Goal: Task Accomplishment & Management: Use online tool/utility

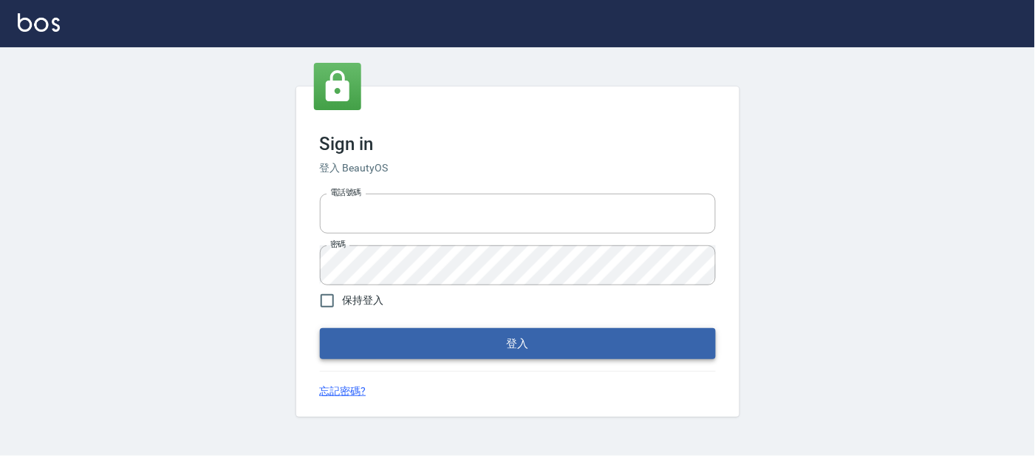
type input "刪除"
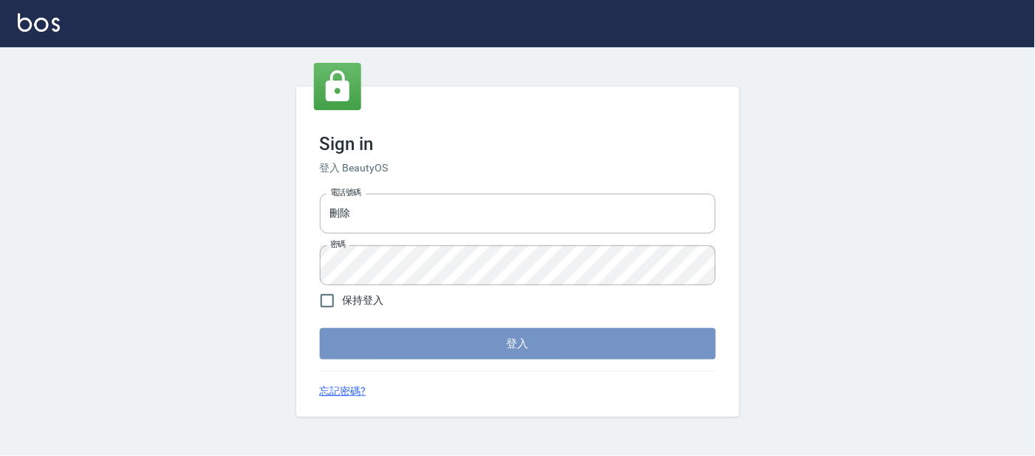
click at [417, 340] on button "登入" at bounding box center [518, 343] width 396 height 31
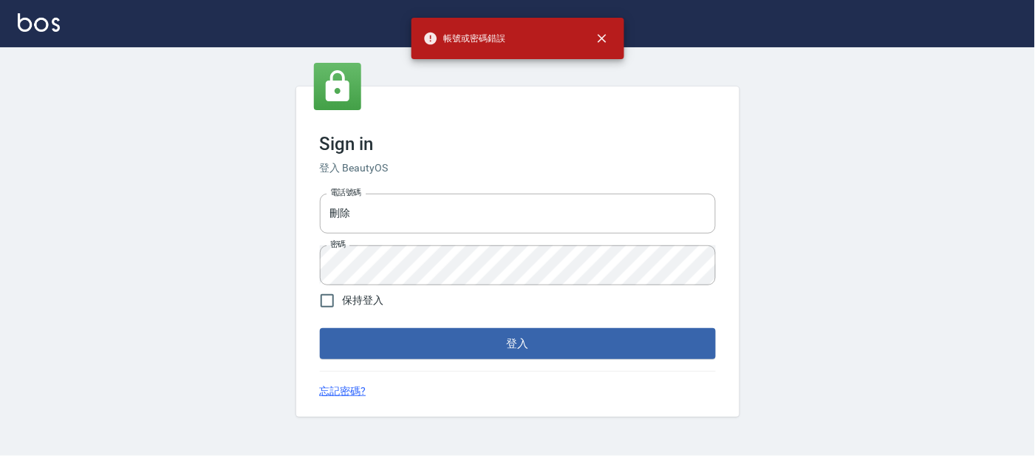
click at [417, 340] on button "登入" at bounding box center [518, 343] width 396 height 31
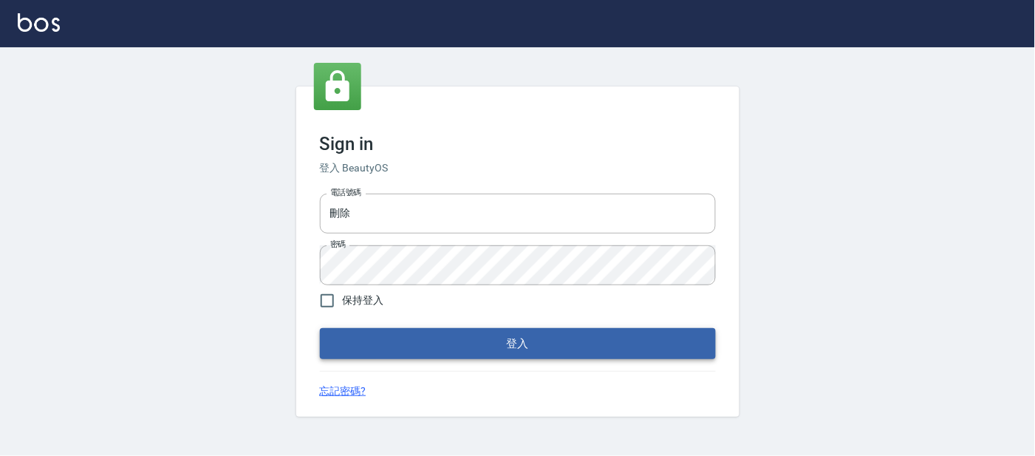
click at [417, 340] on button "登入" at bounding box center [518, 343] width 396 height 31
type input "刪除"
click at [468, 337] on button "登入" at bounding box center [518, 343] width 396 height 31
click at [385, 341] on button "登入" at bounding box center [518, 343] width 396 height 31
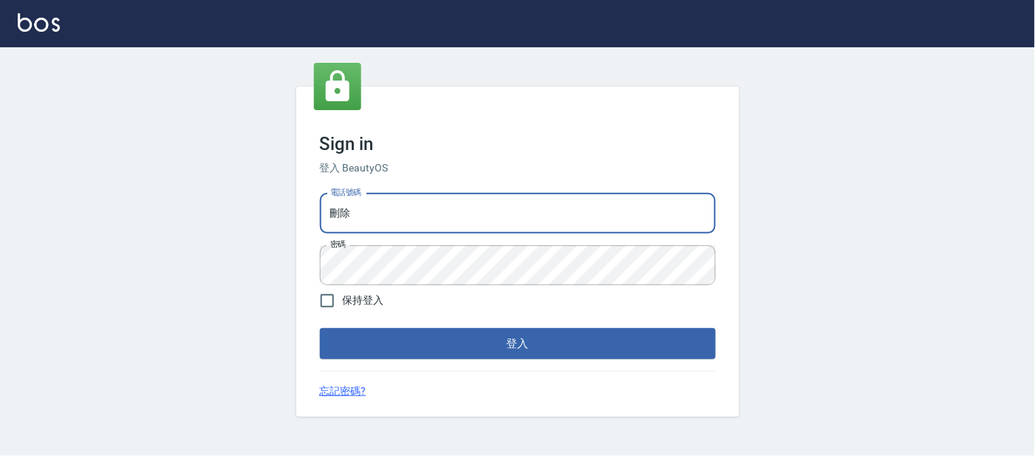
click at [370, 216] on input "刪除" at bounding box center [518, 213] width 396 height 40
type input "25866822"
click at [393, 333] on button "登入" at bounding box center [518, 343] width 396 height 31
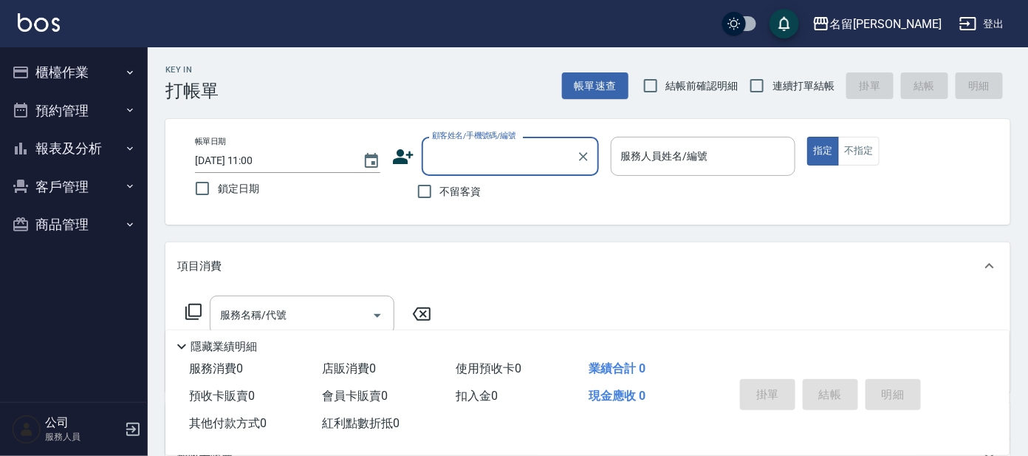
click at [77, 81] on button "櫃檯作業" at bounding box center [74, 72] width 136 height 38
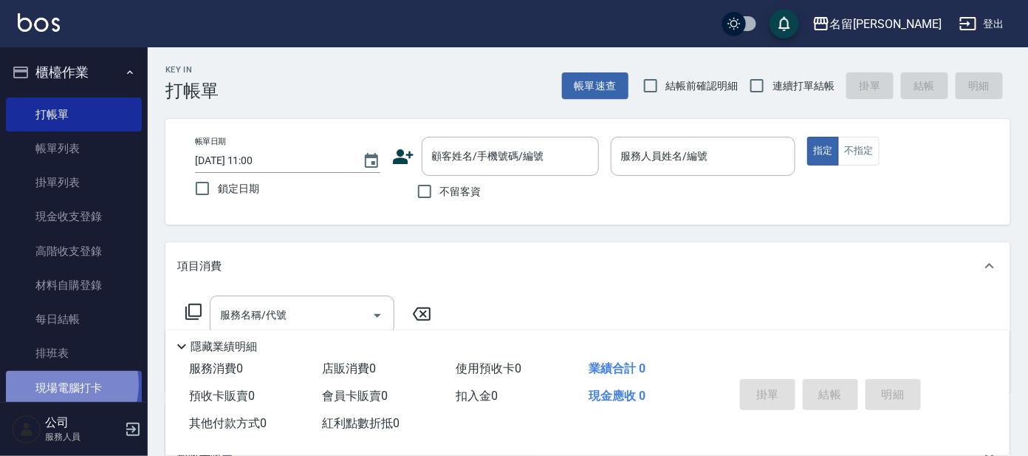
click at [66, 384] on link "現場電腦打卡" at bounding box center [74, 388] width 136 height 34
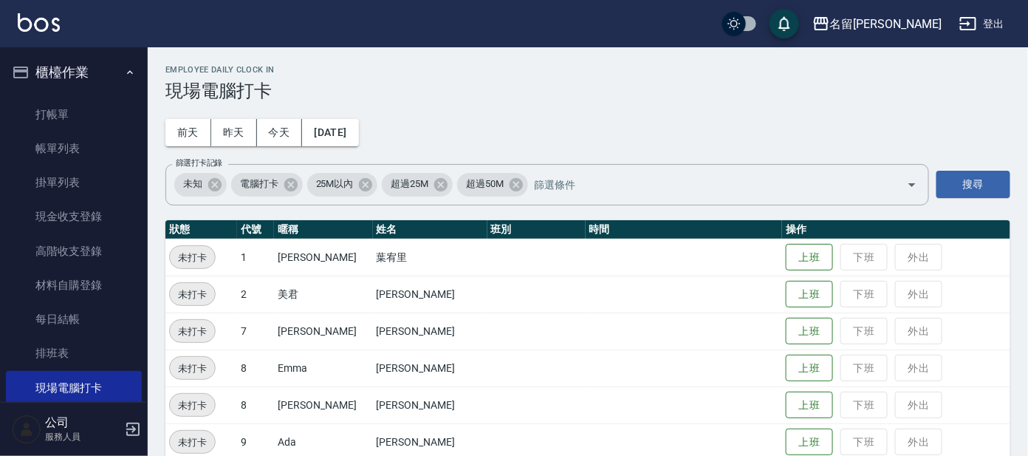
scroll to position [92, 0]
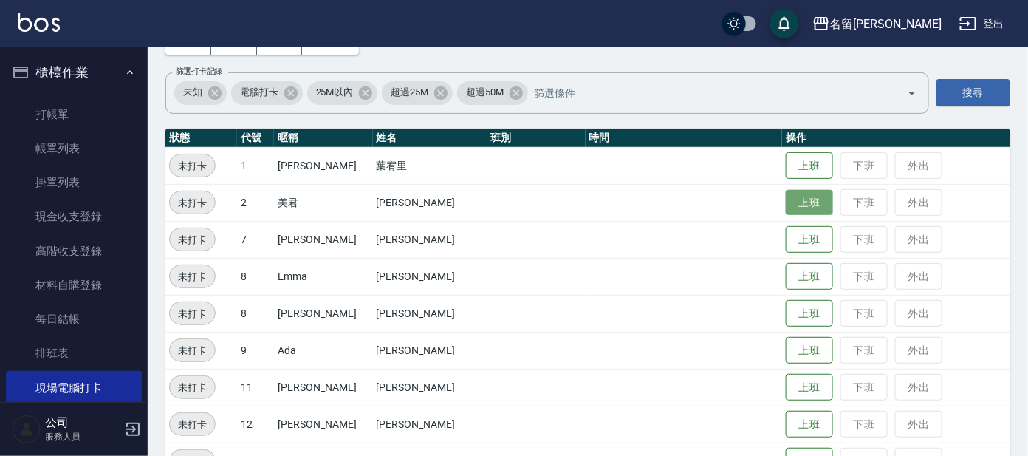
click at [795, 197] on button "上班" at bounding box center [809, 203] width 47 height 26
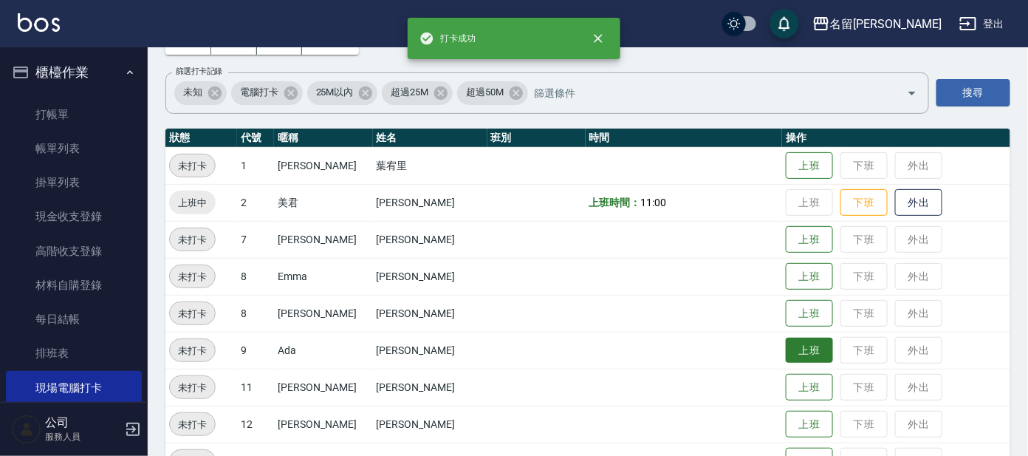
click at [786, 350] on button "上班" at bounding box center [809, 350] width 47 height 26
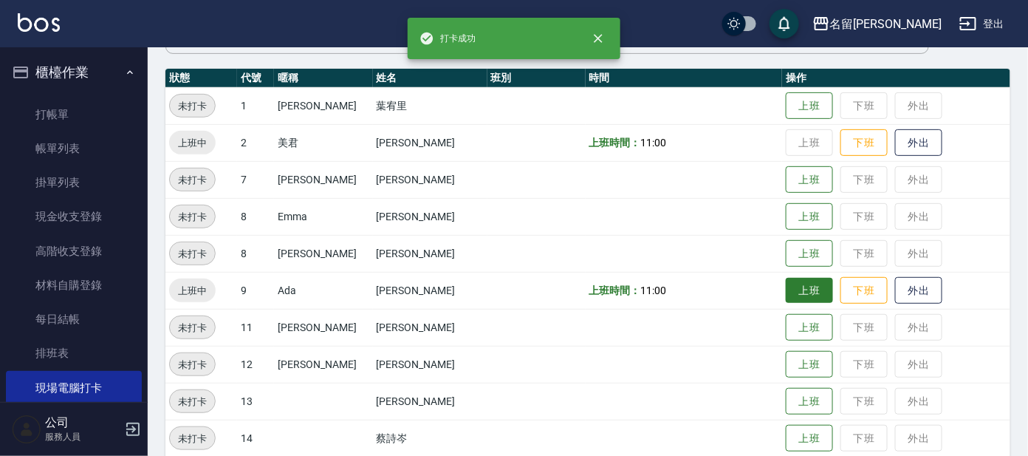
scroll to position [184, 0]
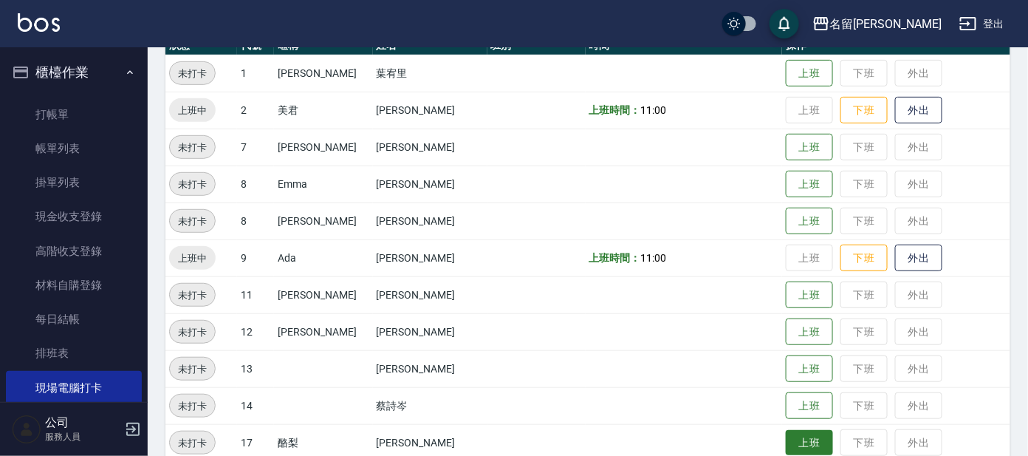
click at [787, 441] on button "上班" at bounding box center [809, 443] width 47 height 26
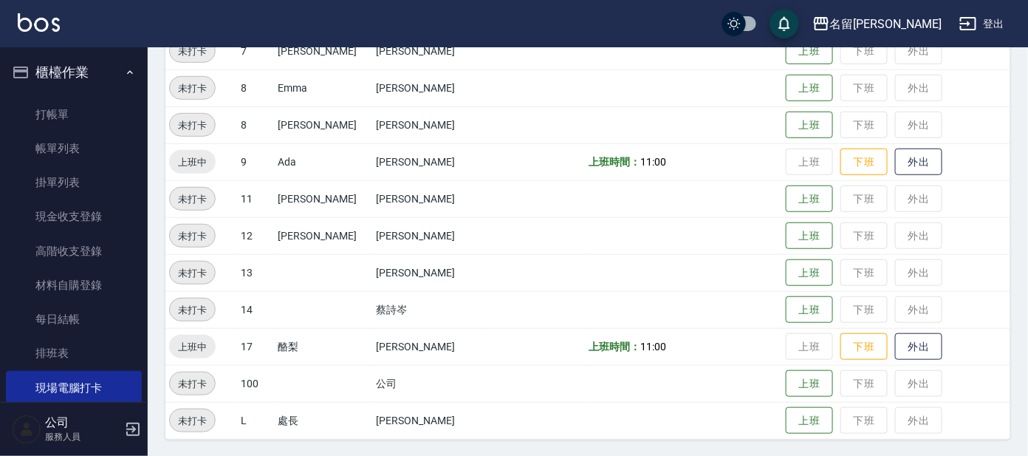
scroll to position [188, 0]
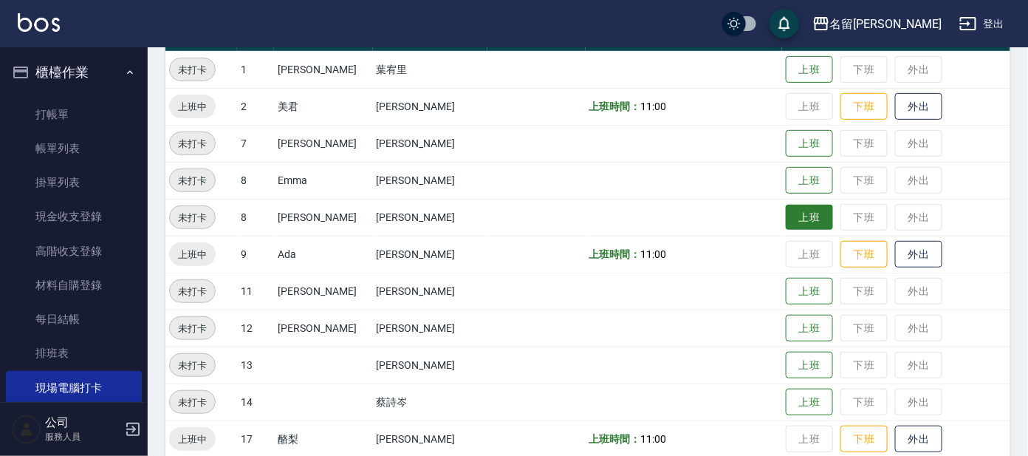
click at [794, 208] on button "上班" at bounding box center [809, 218] width 47 height 26
